Goal: Feedback & Contribution: Submit feedback/report problem

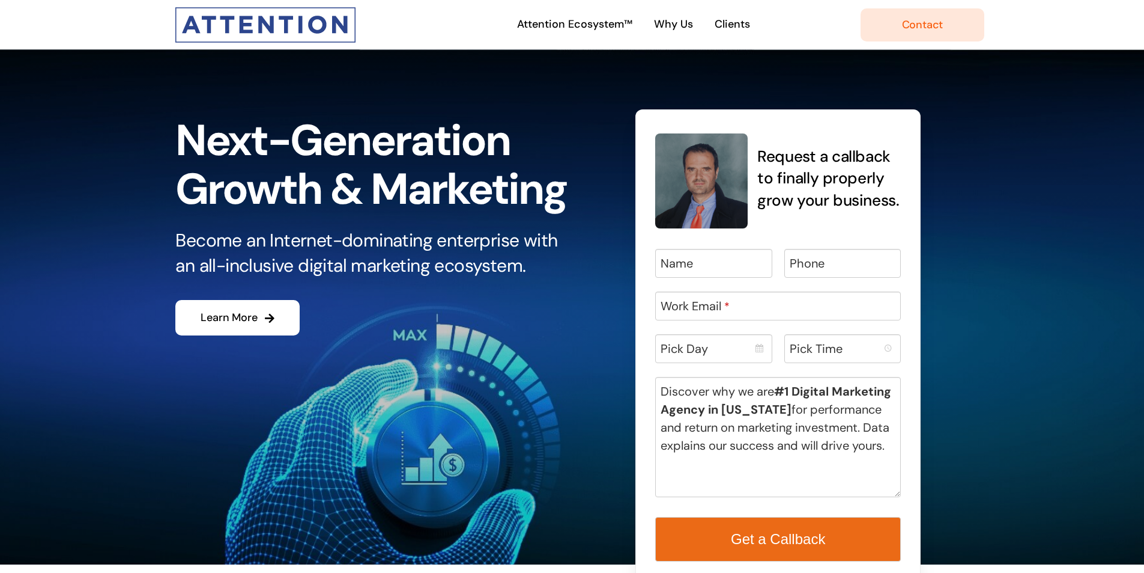
click at [705, 423] on label "Discover why we are #1 Digital Marketing Agency in [US_STATE] for performance a…" at bounding box center [781, 418] width 241 height 72
click at [705, 423] on textarea "Discover why we are #1 Digital Marketing Agency in [US_STATE] for performance a…" at bounding box center [778, 437] width 246 height 120
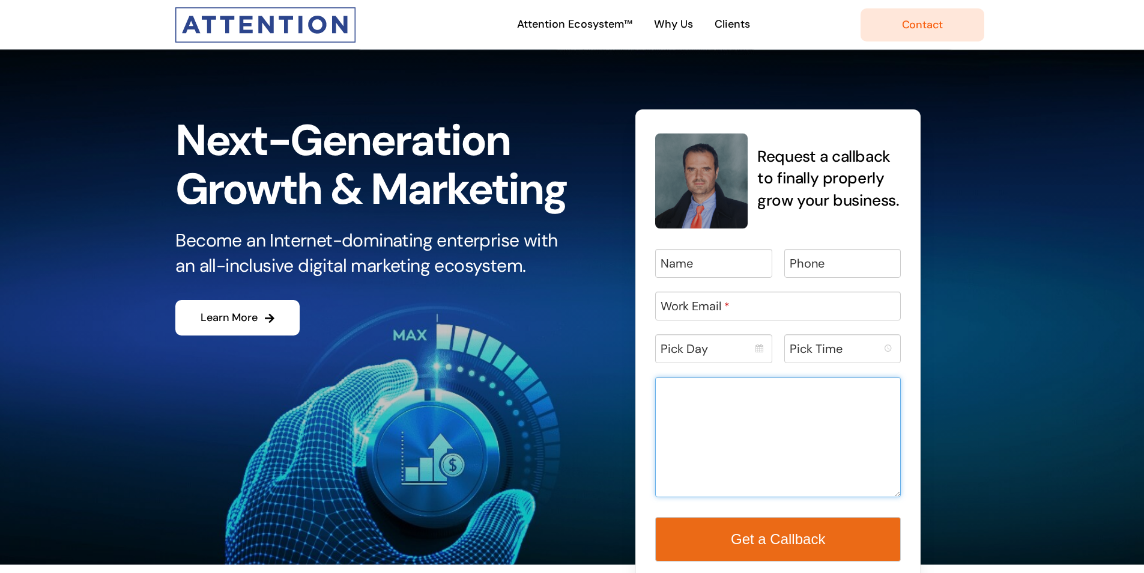
paste textarea "Dear Manager of ......., We are a software house with offices in [GEOGRAPHIC_DA…"
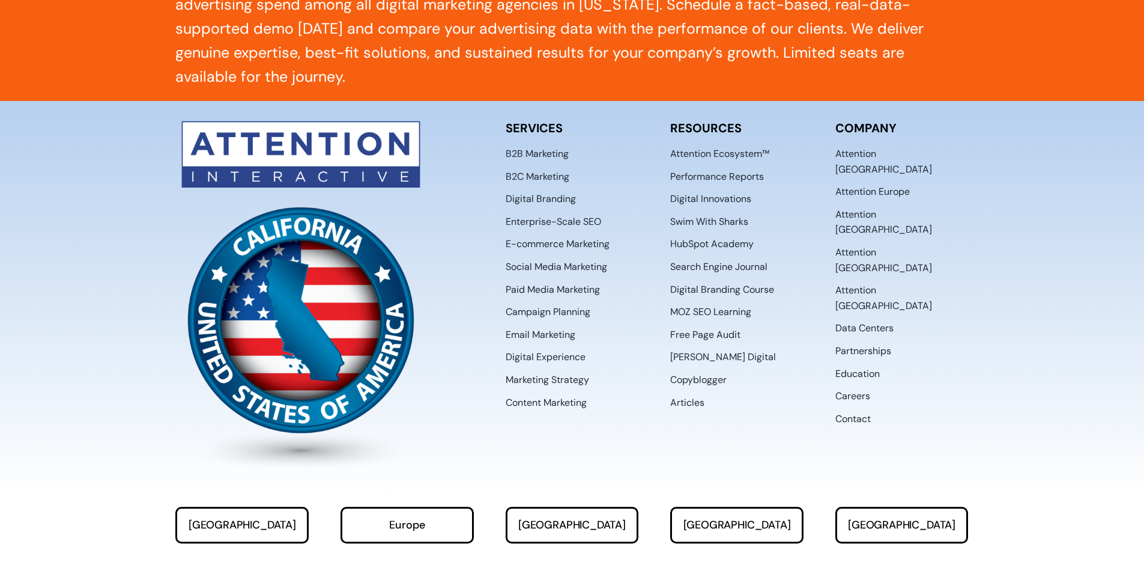
scroll to position [6251, 0]
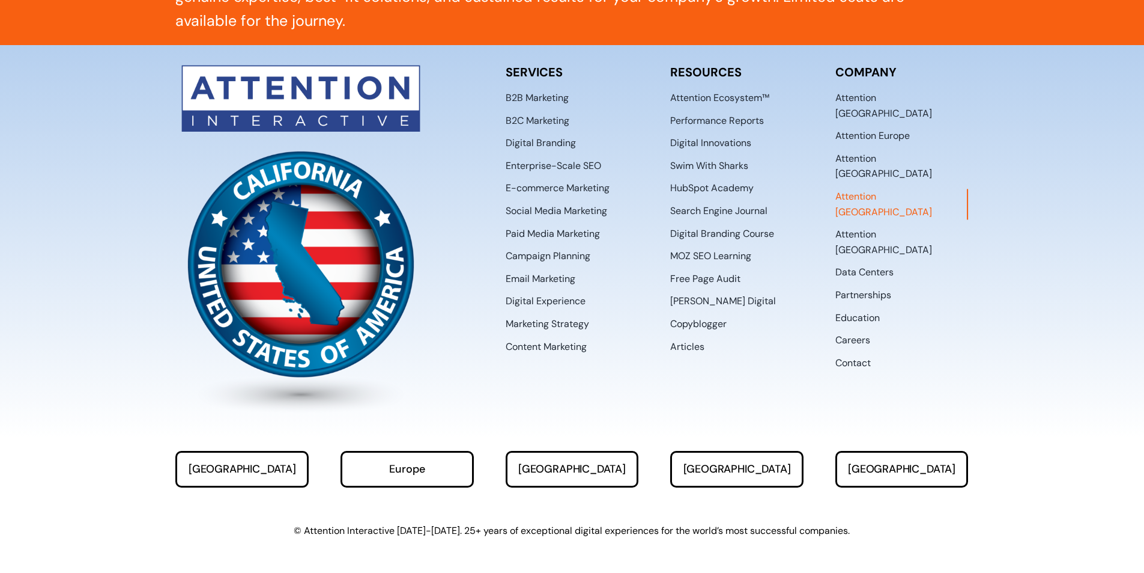
type textarea "Dear Manager of ......., We are a software house with offices in [GEOGRAPHIC_DA…"
click at [868, 189] on span "Attention [GEOGRAPHIC_DATA]" at bounding box center [902, 204] width 132 height 31
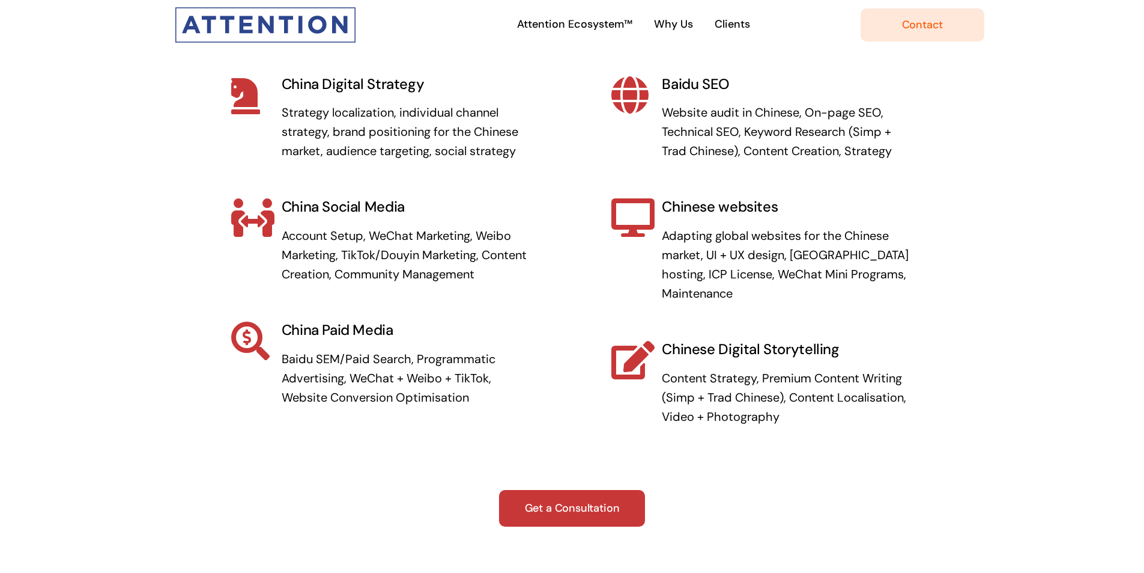
scroll to position [1382, 0]
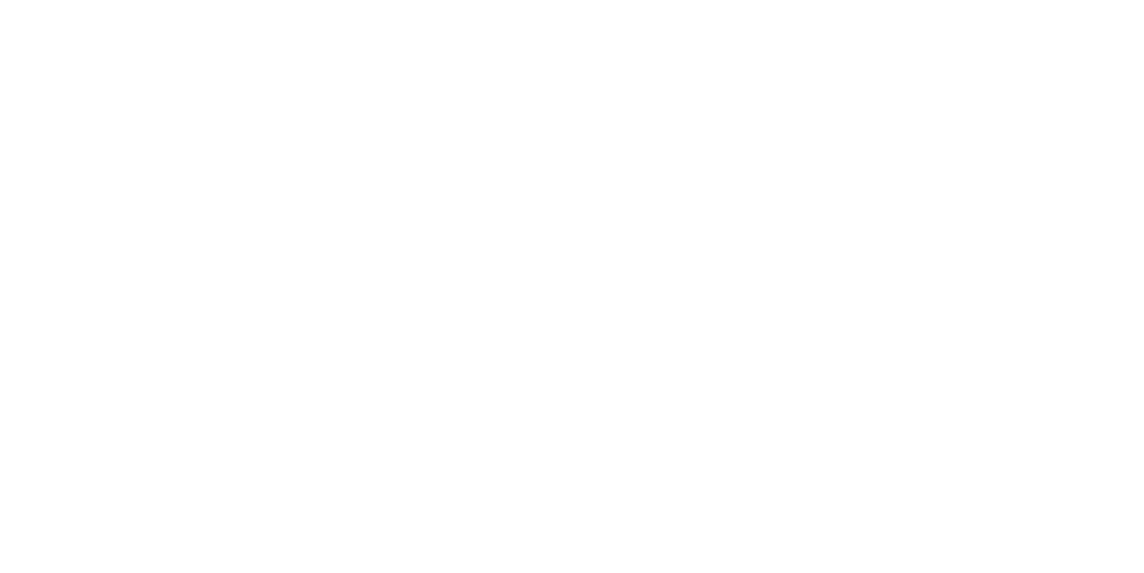
scroll to position [6251, 0]
